Goal: Transaction & Acquisition: Purchase product/service

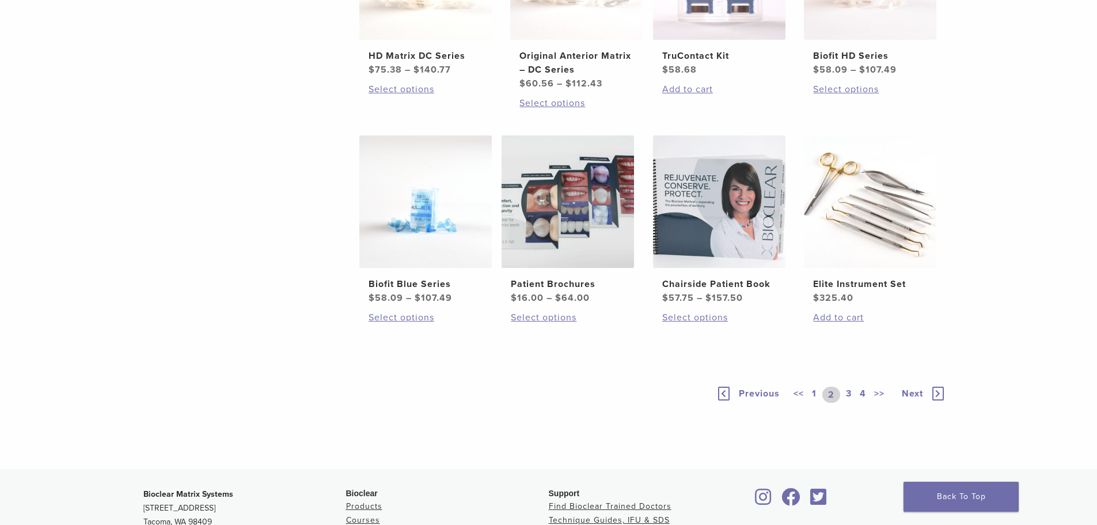
scroll to position [806, 0]
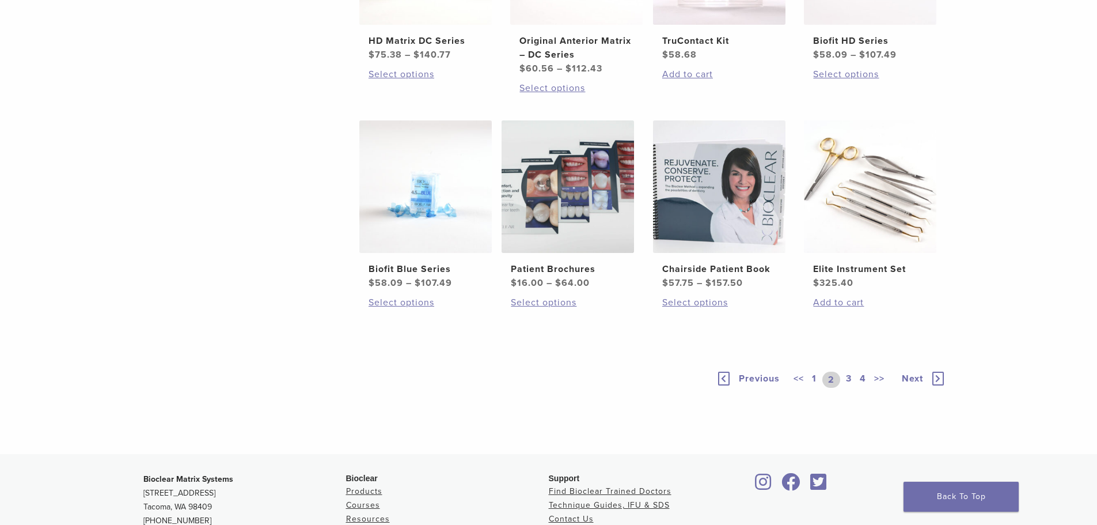
click at [851, 374] on link "3" at bounding box center [849, 380] width 10 height 16
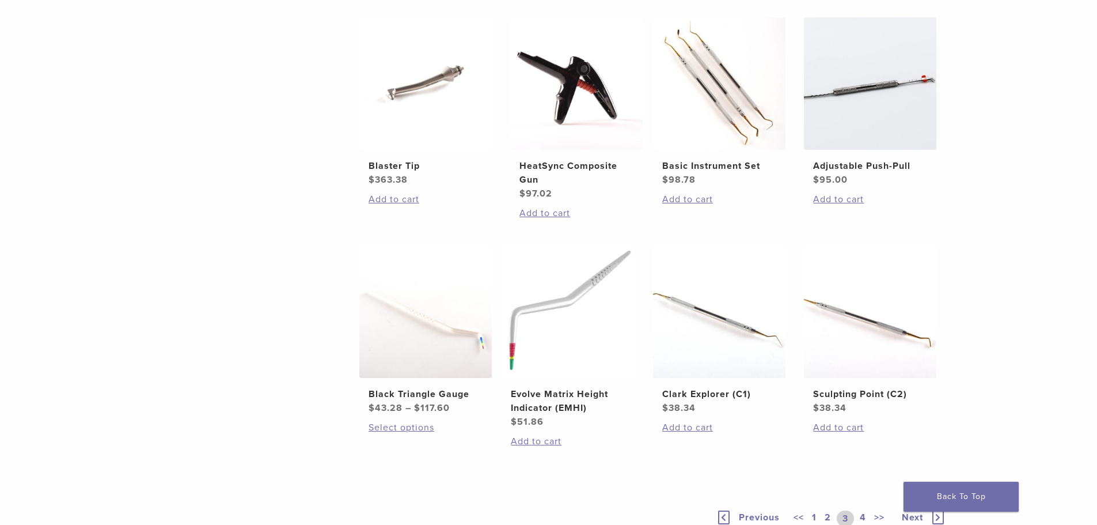
scroll to position [749, 0]
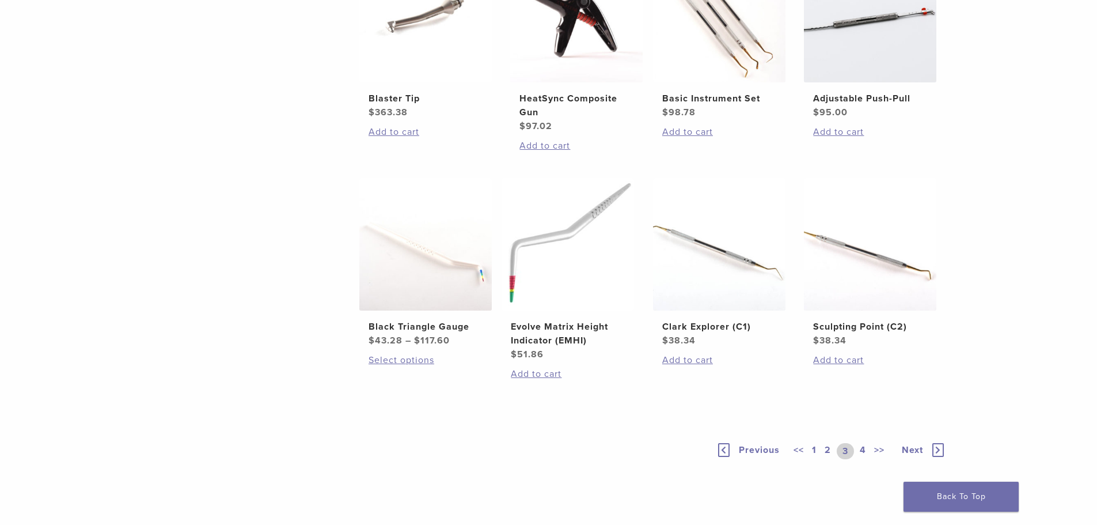
click at [864, 446] on link "4" at bounding box center [863, 451] width 11 height 16
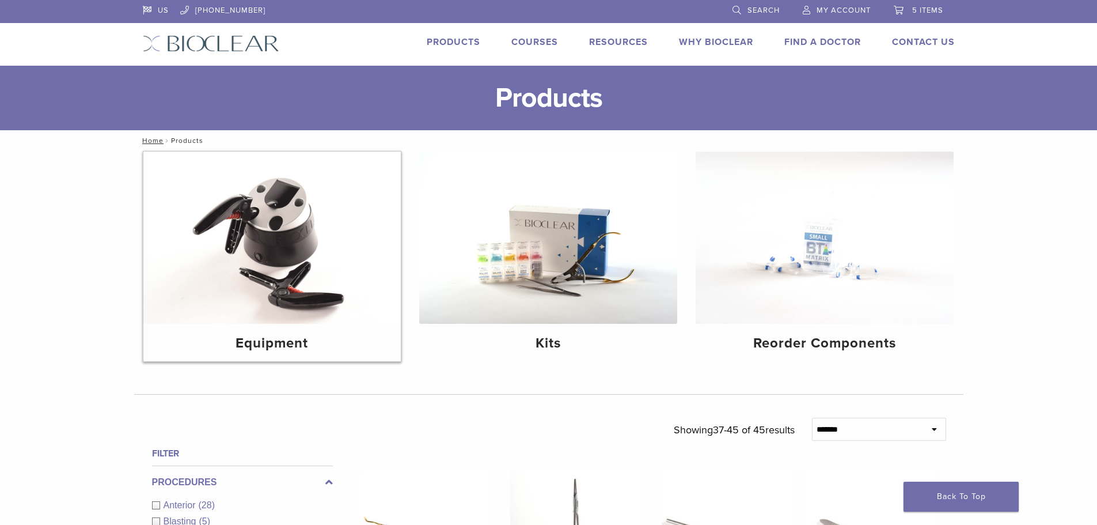
click at [301, 258] on img at bounding box center [272, 237] width 258 height 172
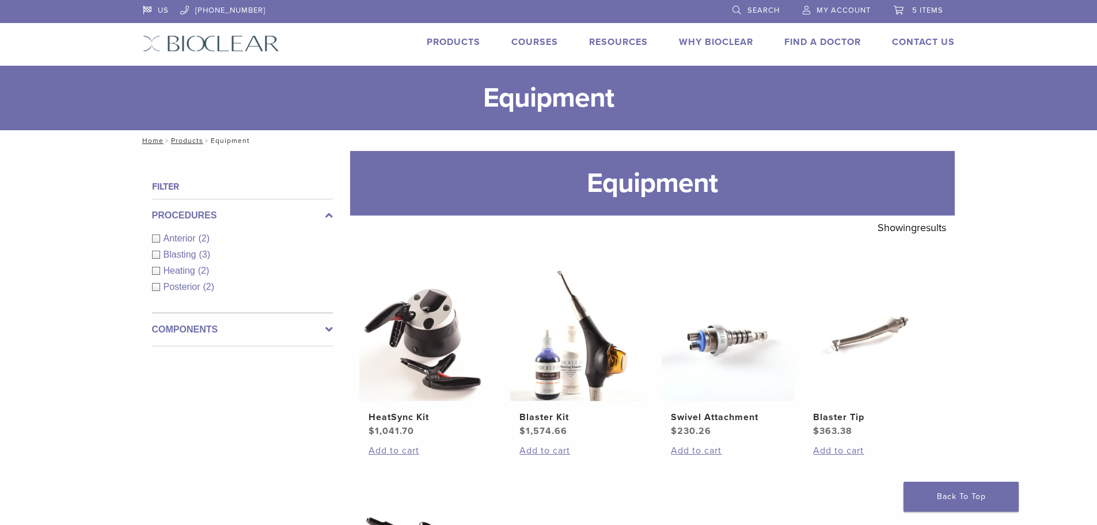
click at [473, 38] on link "Products" at bounding box center [454, 42] width 54 height 12
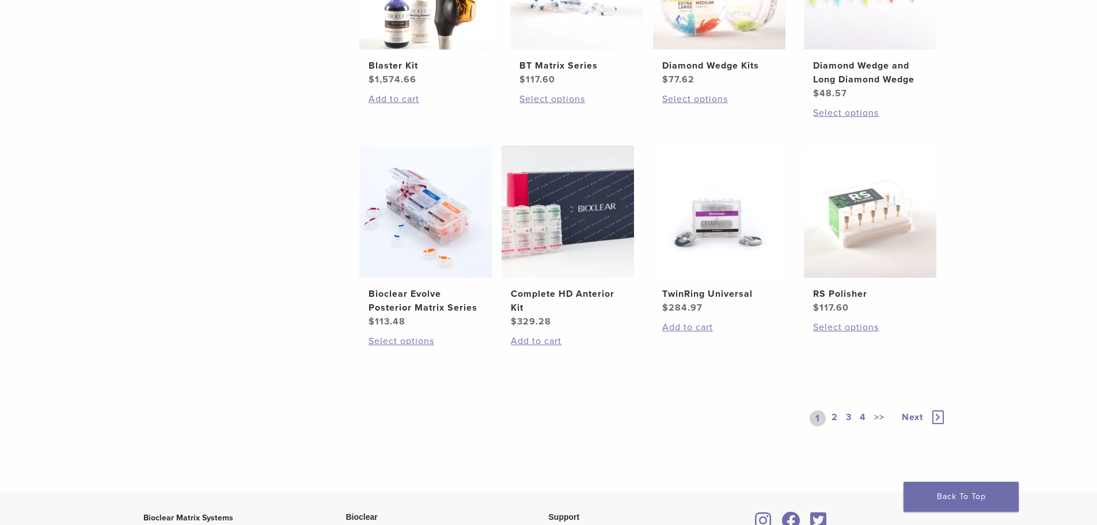
scroll to position [806, 0]
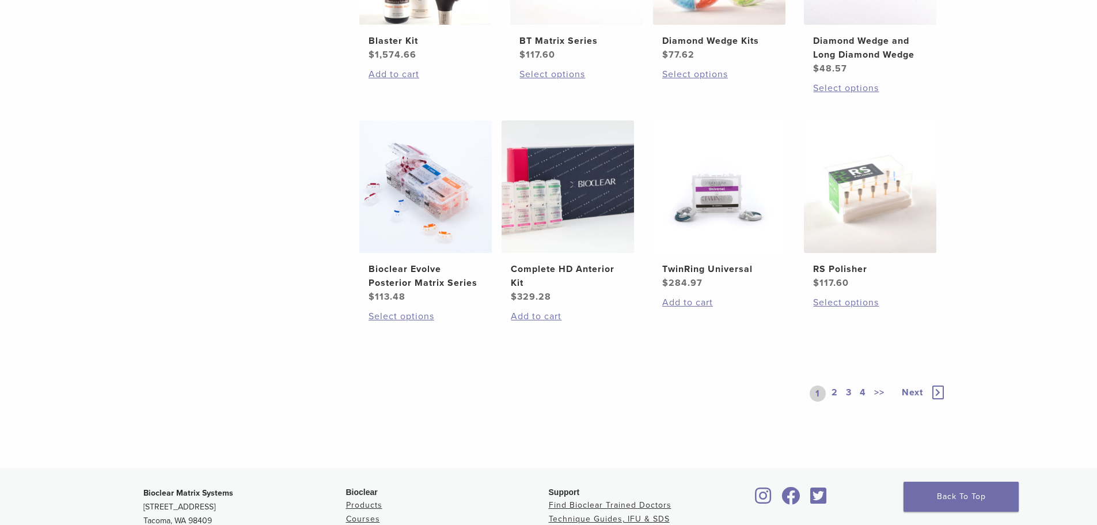
click at [835, 392] on link "2" at bounding box center [834, 393] width 11 height 16
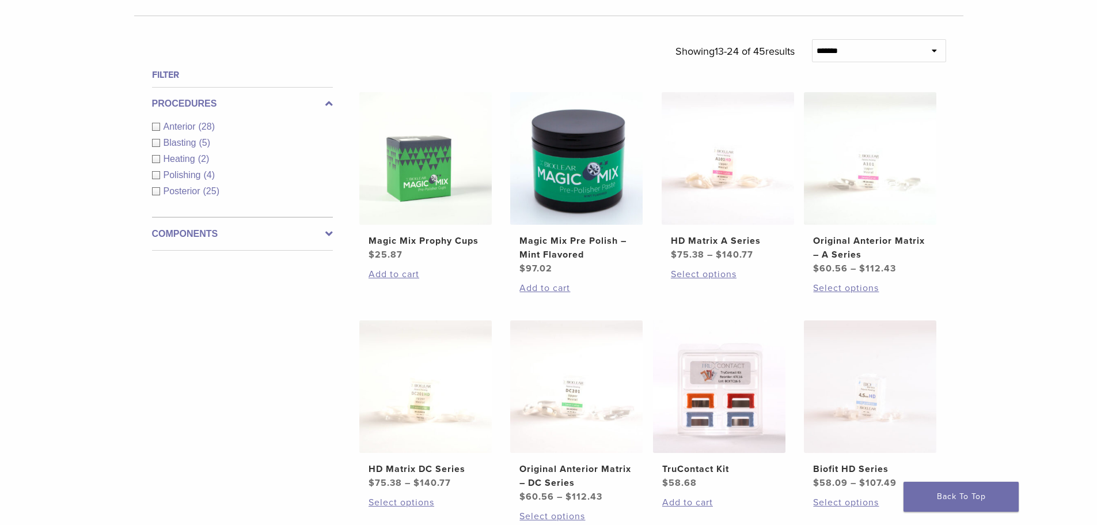
scroll to position [346, 0]
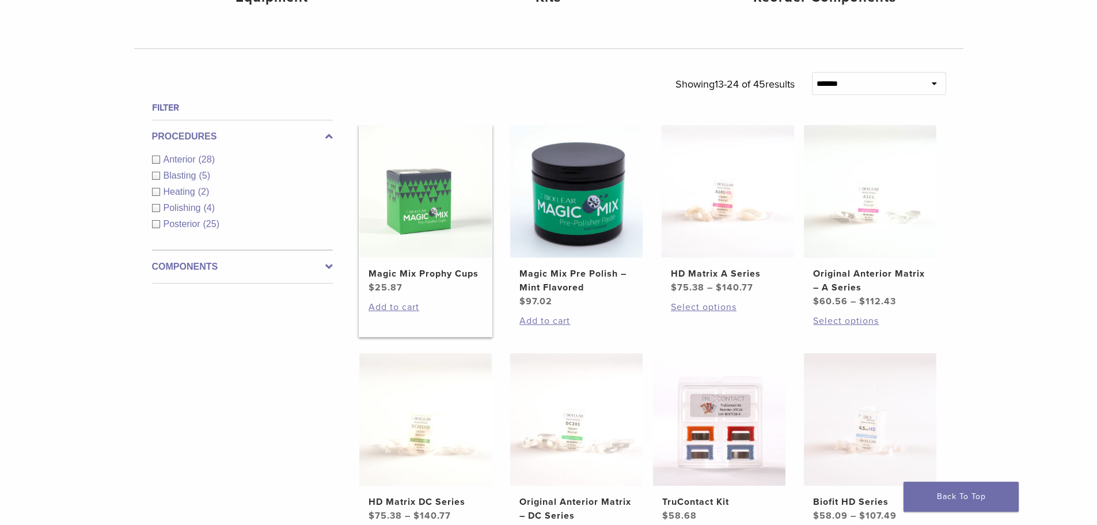
click at [423, 203] on img at bounding box center [425, 191] width 132 height 132
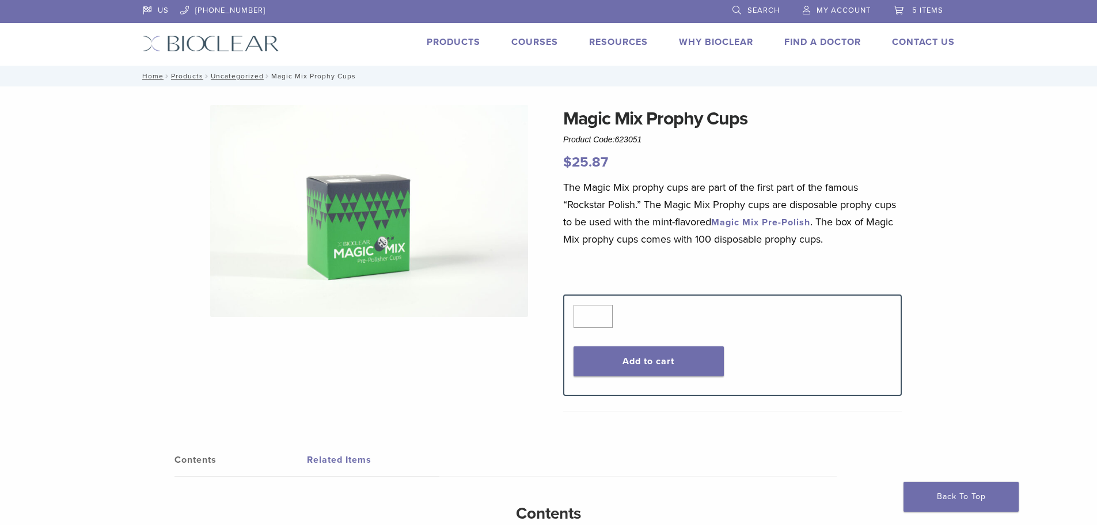
scroll to position [115, 0]
